Goal: Task Accomplishment & Management: Manage account settings

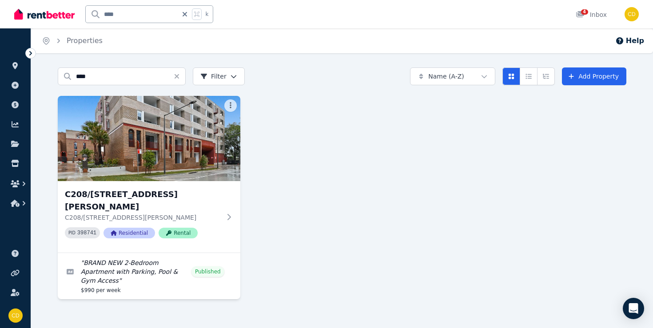
click at [240, 207] on div "C208/[STREET_ADDRESS][PERSON_NAME][PERSON_NAME] PID 398741 Residential Rental "…" at bounding box center [342, 197] width 568 height 203
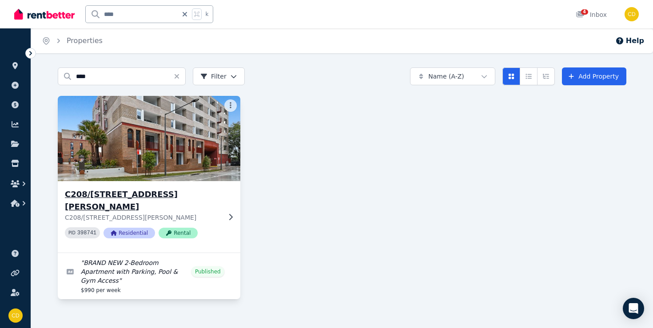
click at [231, 214] on icon at bounding box center [230, 217] width 9 height 7
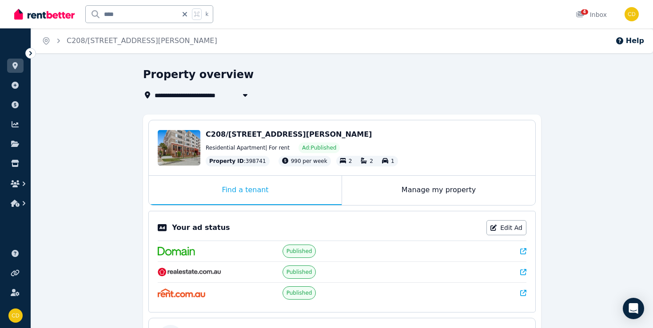
drag, startPoint x: 204, startPoint y: 132, endPoint x: 353, endPoint y: 135, distance: 149.2
click at [353, 135] on div "Edit C208/[STREET_ADDRESS][PERSON_NAME] Residential Apartment | For rent Ad: Pu…" at bounding box center [342, 147] width 386 height 55
copy span "C208/[STREET_ADDRESS][PERSON_NAME]"
click at [523, 248] on icon at bounding box center [523, 251] width 6 height 6
click at [523, 271] on icon at bounding box center [523, 272] width 6 height 6
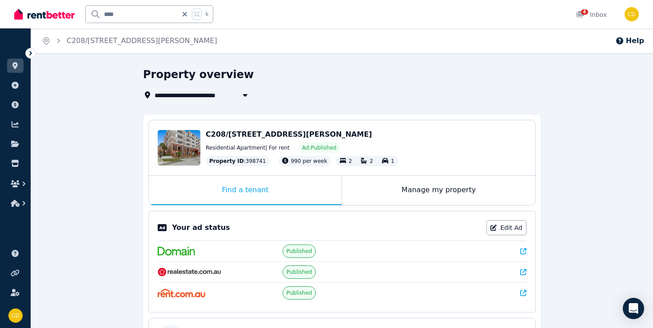
click at [525, 291] on icon at bounding box center [523, 293] width 6 height 6
click at [187, 16] on icon at bounding box center [184, 14] width 4 height 4
click at [186, 15] on input "text" at bounding box center [137, 14] width 103 height 17
type input "*******"
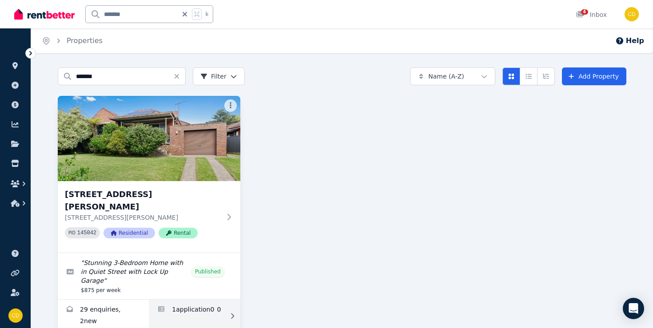
click at [200, 300] on link "Applications for 35 Elouera Street North, BEVERLY HILLS" at bounding box center [194, 316] width 91 height 33
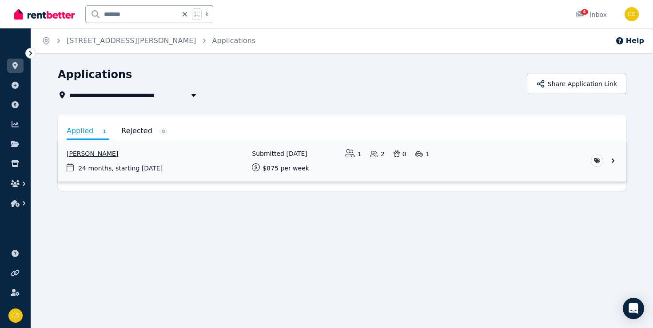
click at [119, 144] on link "View application: Hassan Mousselmani" at bounding box center [342, 160] width 568 height 41
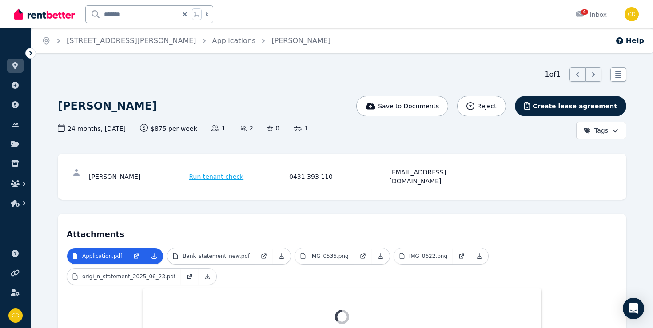
scroll to position [25, 0]
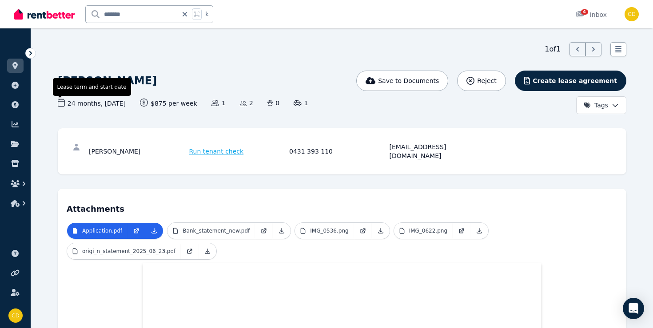
click at [78, 91] on span "Lease term and start date" at bounding box center [92, 87] width 78 height 18
click at [103, 146] on div "[PERSON_NAME]" at bounding box center [138, 151] width 98 height 18
copy div "[PERSON_NAME]"
click at [138, 146] on div "[PERSON_NAME]" at bounding box center [138, 151] width 98 height 18
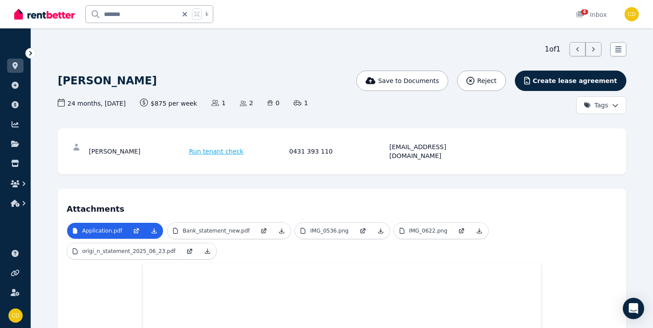
click at [138, 146] on div "[PERSON_NAME]" at bounding box center [138, 151] width 98 height 18
copy div "Mousselmani"
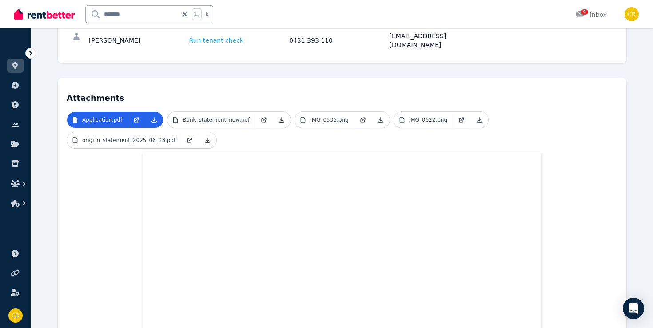
scroll to position [43, 0]
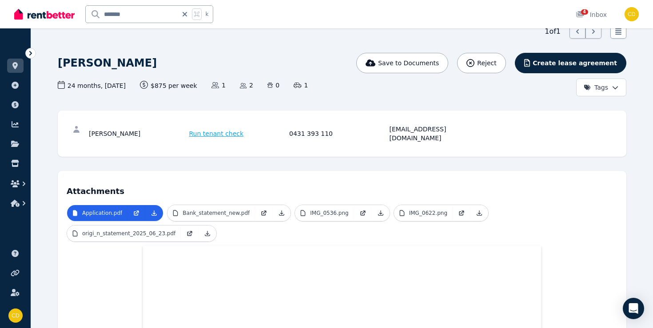
click at [415, 131] on div "[EMAIL_ADDRESS][DOMAIN_NAME]" at bounding box center [438, 134] width 98 height 18
copy div "[EMAIL_ADDRESS][DOMAIN_NAME]"
click at [228, 210] on p "Bank_statement_new.pdf" at bounding box center [215, 213] width 67 height 7
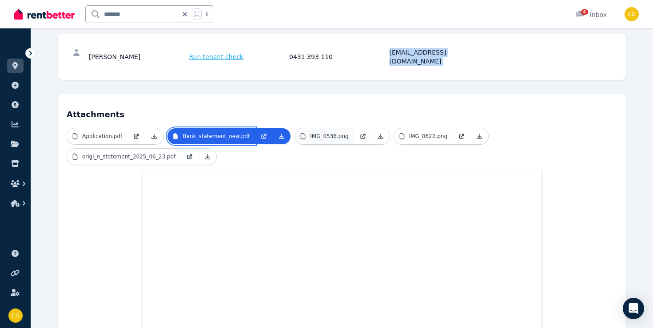
scroll to position [129, 0]
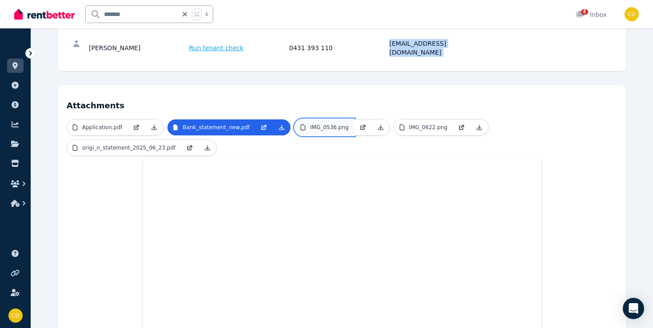
click at [330, 124] on p "IMG_0536.png" at bounding box center [329, 127] width 38 height 7
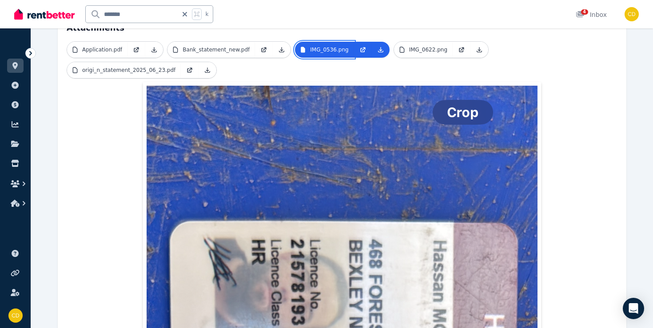
scroll to position [173, 0]
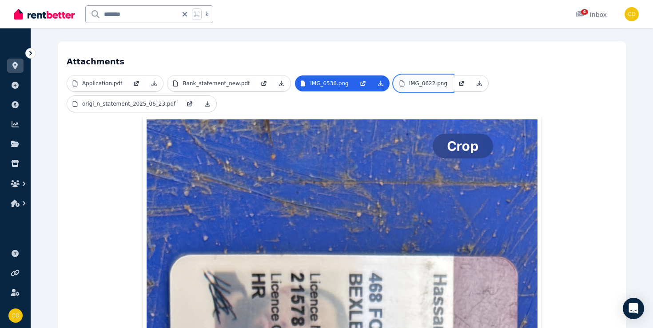
click at [420, 80] on p "IMG_0622.png" at bounding box center [428, 83] width 38 height 7
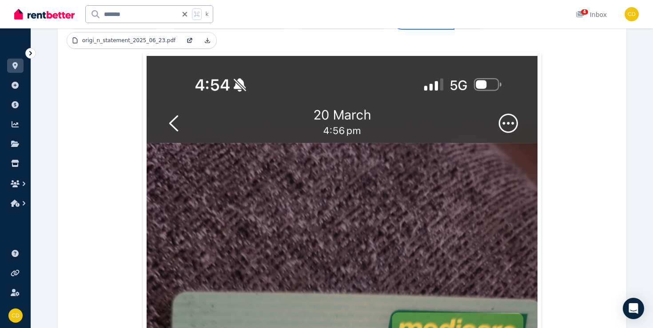
scroll to position [202, 0]
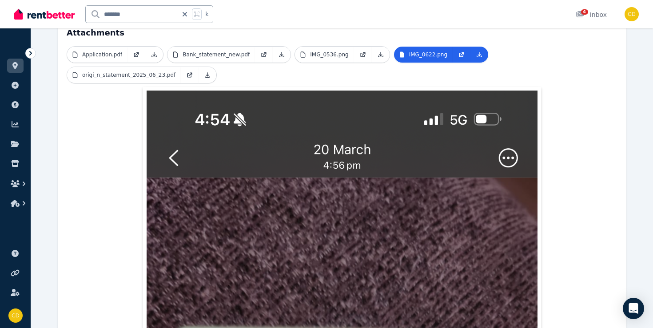
click at [153, 77] on ul "Application.pdf Bank_statement_new.pdf IMG_0536.png IMG_0622.png origi_n_statem…" at bounding box center [342, 66] width 550 height 41
click at [146, 67] on link "origi_n_statement_2025_06_23.pdf" at bounding box center [124, 75] width 114 height 16
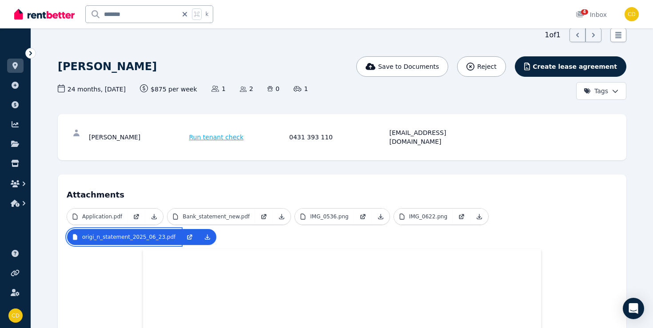
scroll to position [16, 0]
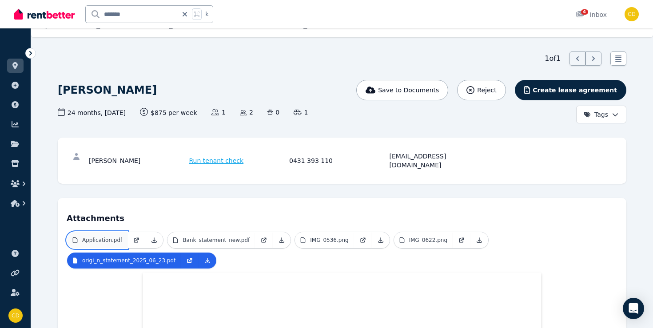
click at [110, 237] on p "Application.pdf" at bounding box center [102, 240] width 40 height 7
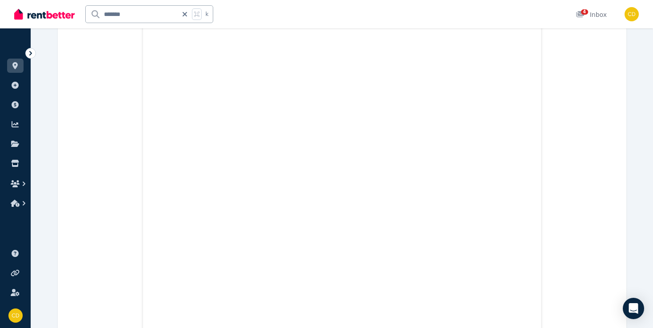
scroll to position [1559, 0]
drag, startPoint x: 131, startPoint y: 17, endPoint x: 83, endPoint y: 17, distance: 47.9
click at [83, 17] on div "******* k" at bounding box center [115, 14] width 203 height 28
type input "*****"
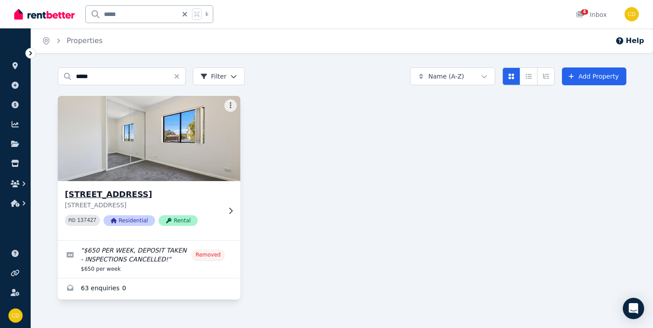
click at [230, 208] on icon at bounding box center [231, 210] width 4 height 6
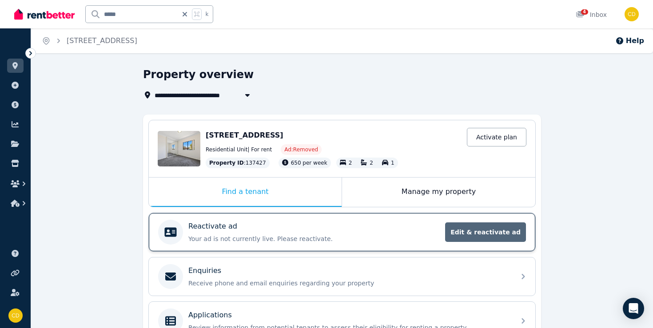
click at [485, 225] on span "Edit & reactivate ad" at bounding box center [485, 232] width 81 height 20
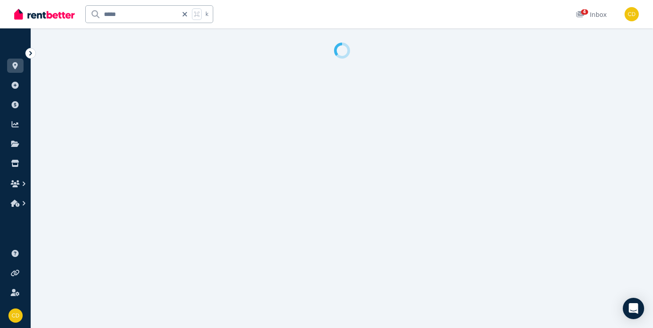
select select "**********"
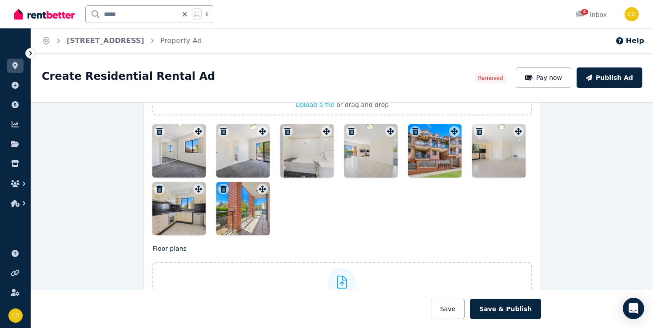
scroll to position [1018, 0]
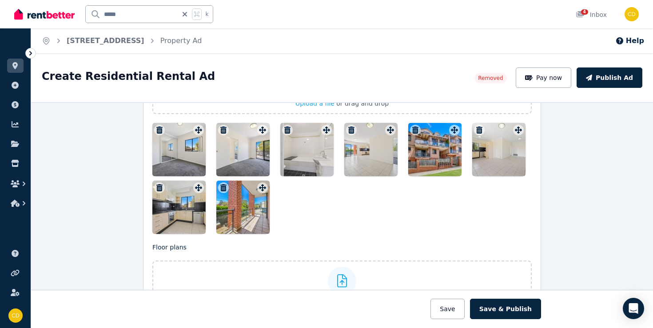
click at [230, 197] on div at bounding box center [242, 207] width 53 height 53
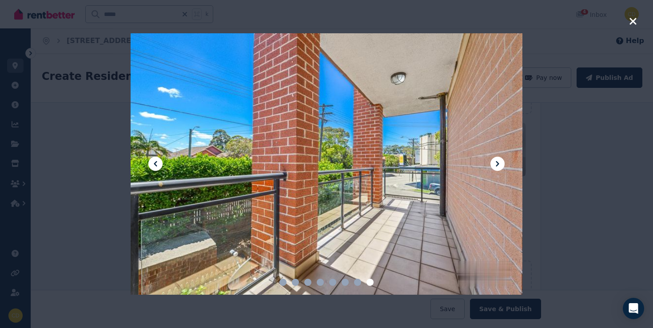
click at [152, 163] on icon at bounding box center [155, 163] width 11 height 11
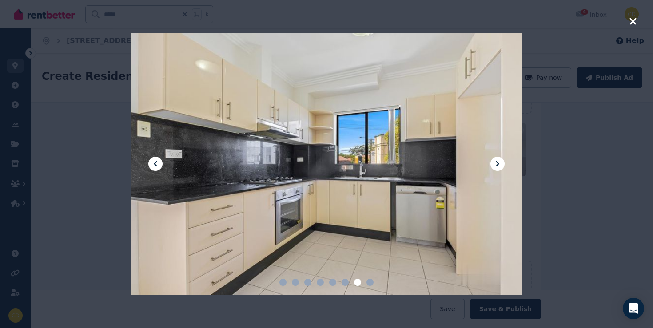
click at [152, 163] on icon at bounding box center [155, 163] width 11 height 11
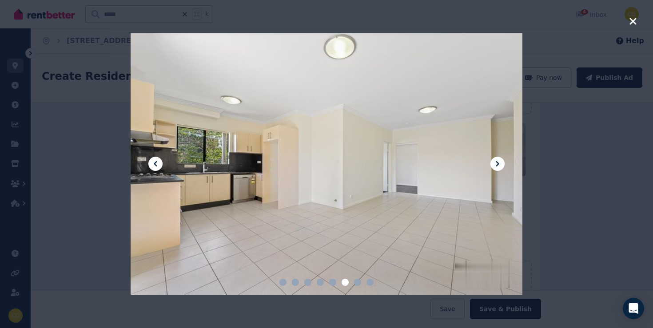
click at [152, 163] on icon at bounding box center [155, 163] width 11 height 11
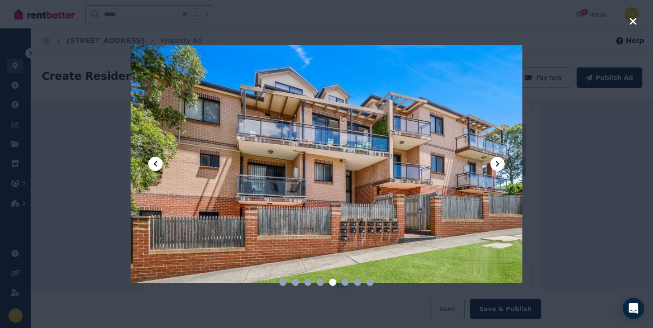
click at [152, 163] on icon at bounding box center [155, 163] width 11 height 11
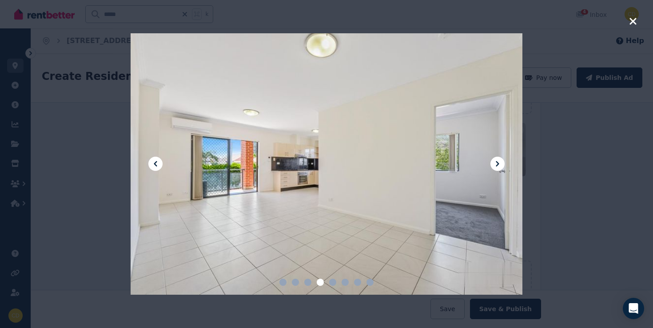
click at [153, 163] on icon at bounding box center [155, 163] width 11 height 11
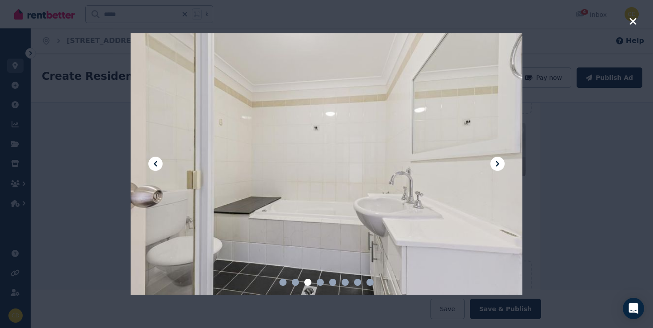
click at [153, 163] on icon at bounding box center [155, 163] width 11 height 11
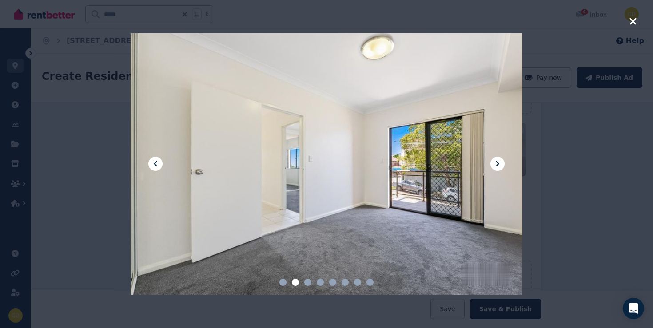
click at [153, 163] on icon at bounding box center [155, 163] width 11 height 11
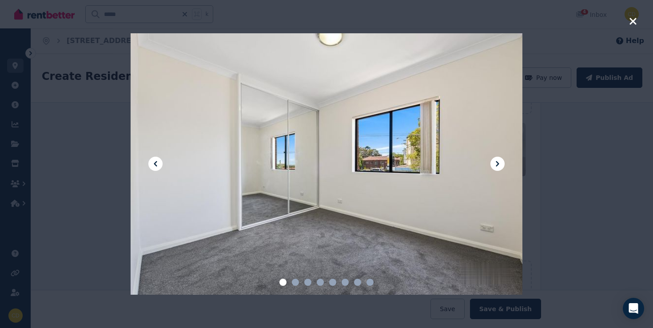
click at [153, 163] on icon at bounding box center [155, 163] width 11 height 11
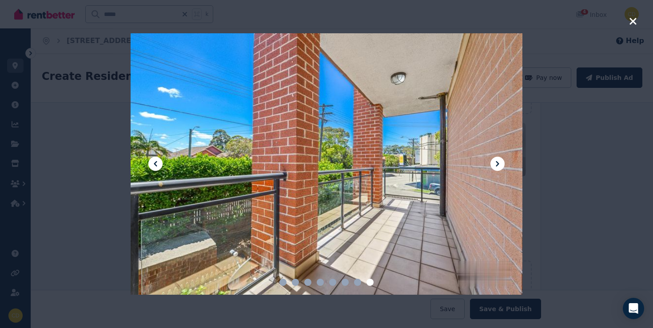
click at [153, 163] on icon at bounding box center [155, 163] width 11 height 11
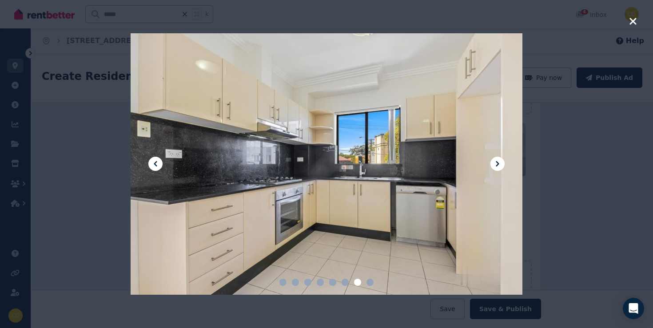
click at [153, 163] on icon at bounding box center [155, 163] width 11 height 11
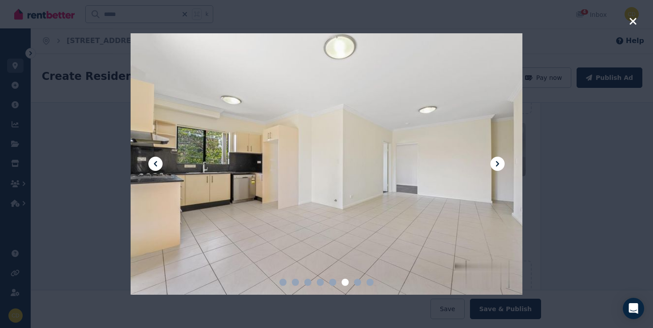
click at [154, 167] on icon at bounding box center [155, 163] width 11 height 11
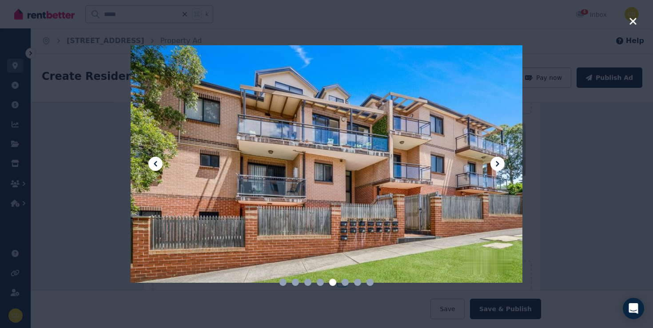
click at [154, 167] on icon at bounding box center [155, 163] width 11 height 11
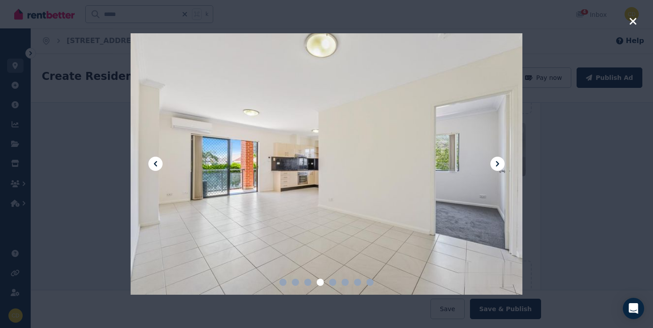
click at [154, 167] on icon at bounding box center [155, 163] width 11 height 11
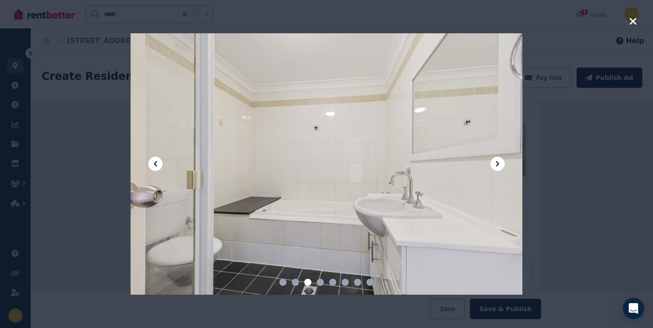
click at [154, 167] on icon at bounding box center [155, 163] width 11 height 11
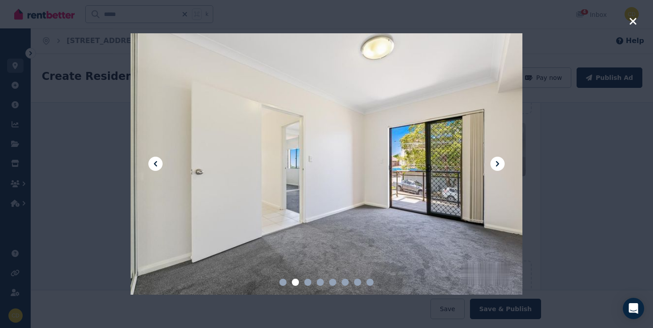
click at [154, 167] on icon at bounding box center [155, 163] width 11 height 11
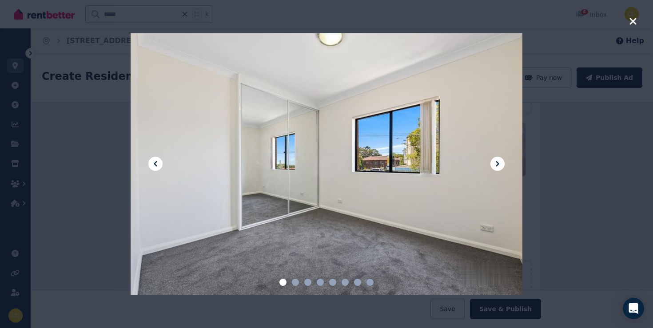
click at [154, 167] on icon at bounding box center [155, 163] width 11 height 11
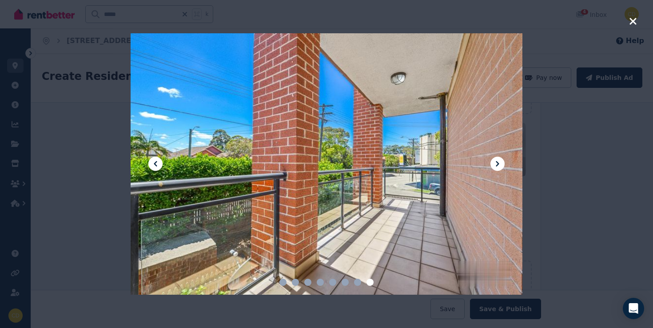
click at [154, 167] on icon at bounding box center [155, 163] width 11 height 11
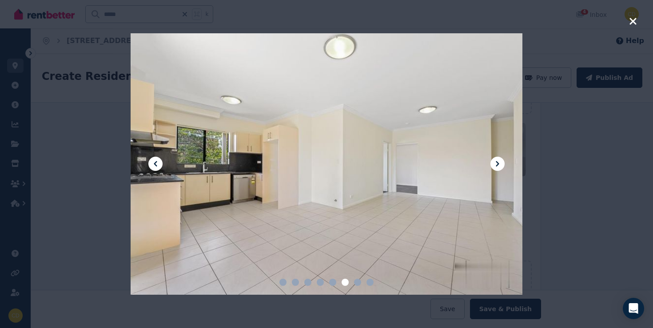
click at [154, 167] on icon at bounding box center [155, 163] width 11 height 11
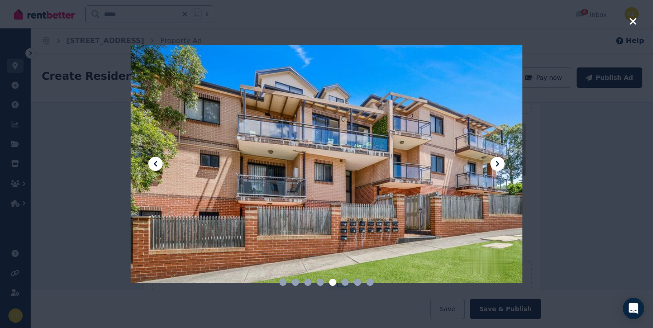
click at [154, 167] on icon at bounding box center [155, 163] width 11 height 11
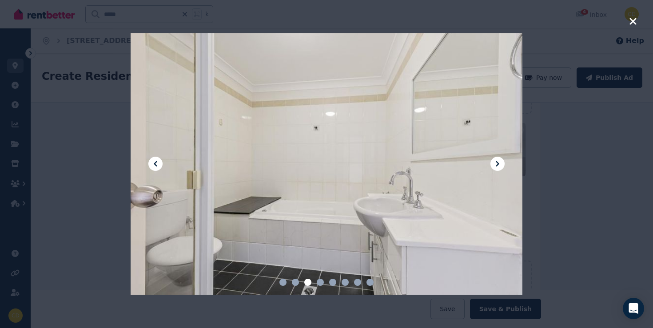
click at [154, 167] on icon at bounding box center [155, 163] width 11 height 11
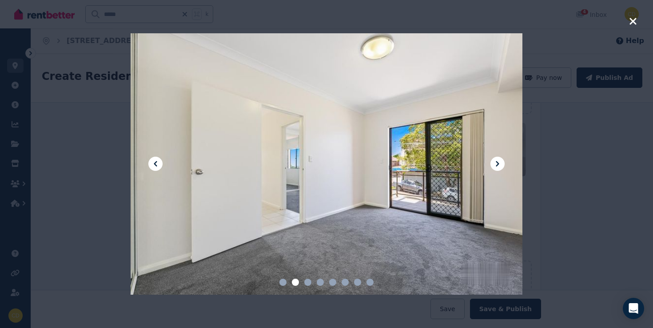
click at [634, 24] on icon "button" at bounding box center [632, 21] width 7 height 7
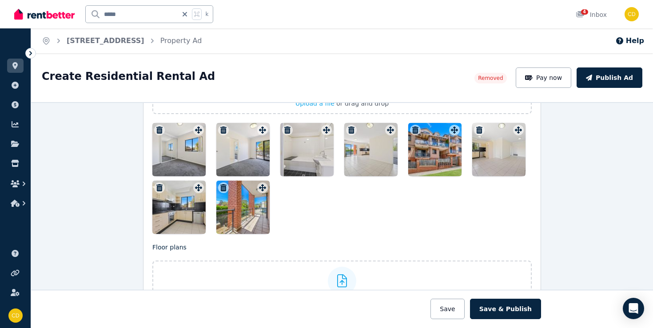
click at [403, 91] on div "Create Residential Rental Ad Removed Pay now Publish Ad" at bounding box center [341, 77] width 621 height 49
drag, startPoint x: 170, startPoint y: 43, endPoint x: 66, endPoint y: 42, distance: 104.3
click at [66, 42] on ol "Home [STREET_ADDRESS] Property Ad" at bounding box center [121, 40] width 181 height 25
copy ol "[STREET_ADDRESS]"
